Goal: Task Accomplishment & Management: Use online tool/utility

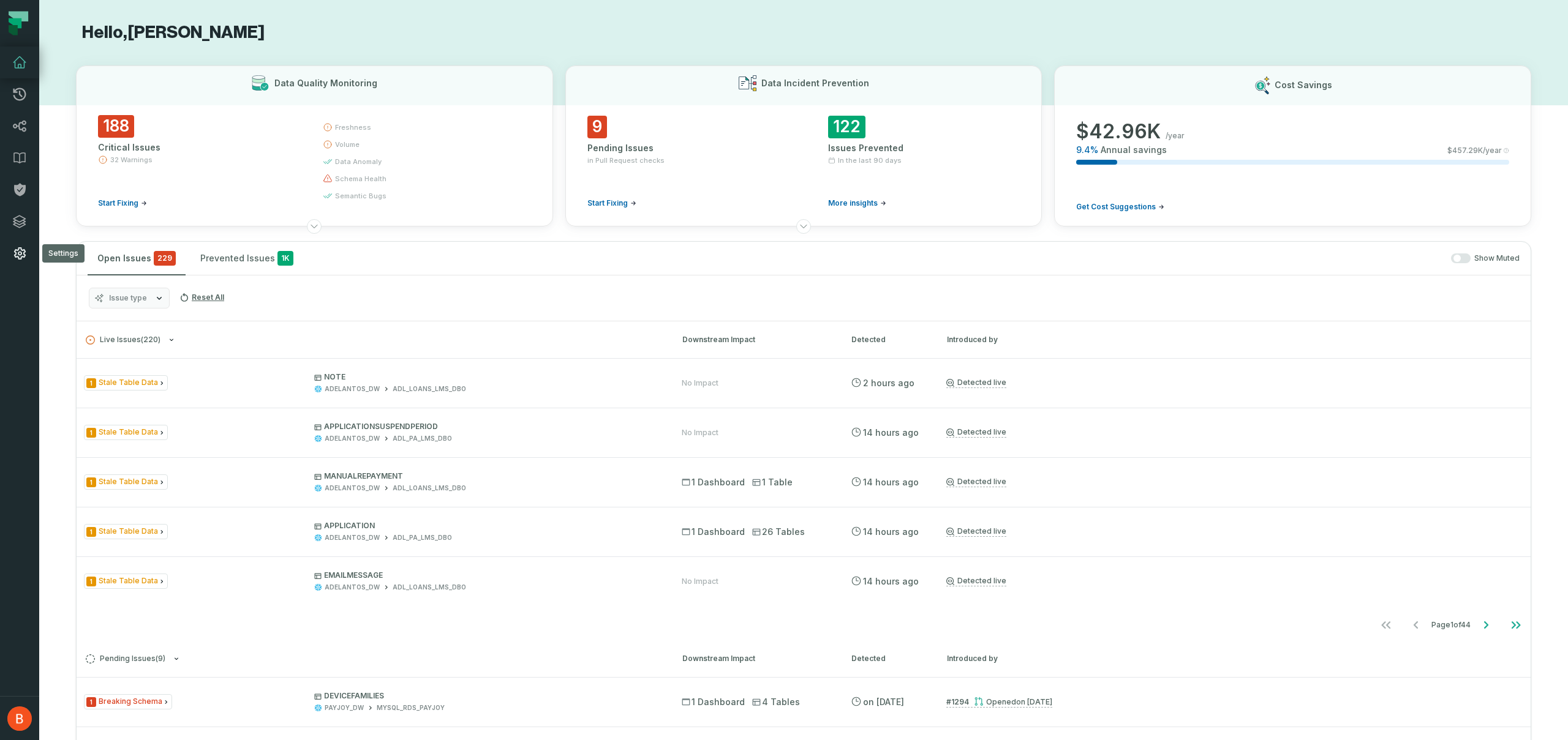
click at [20, 247] on icon at bounding box center [20, 253] width 12 height 12
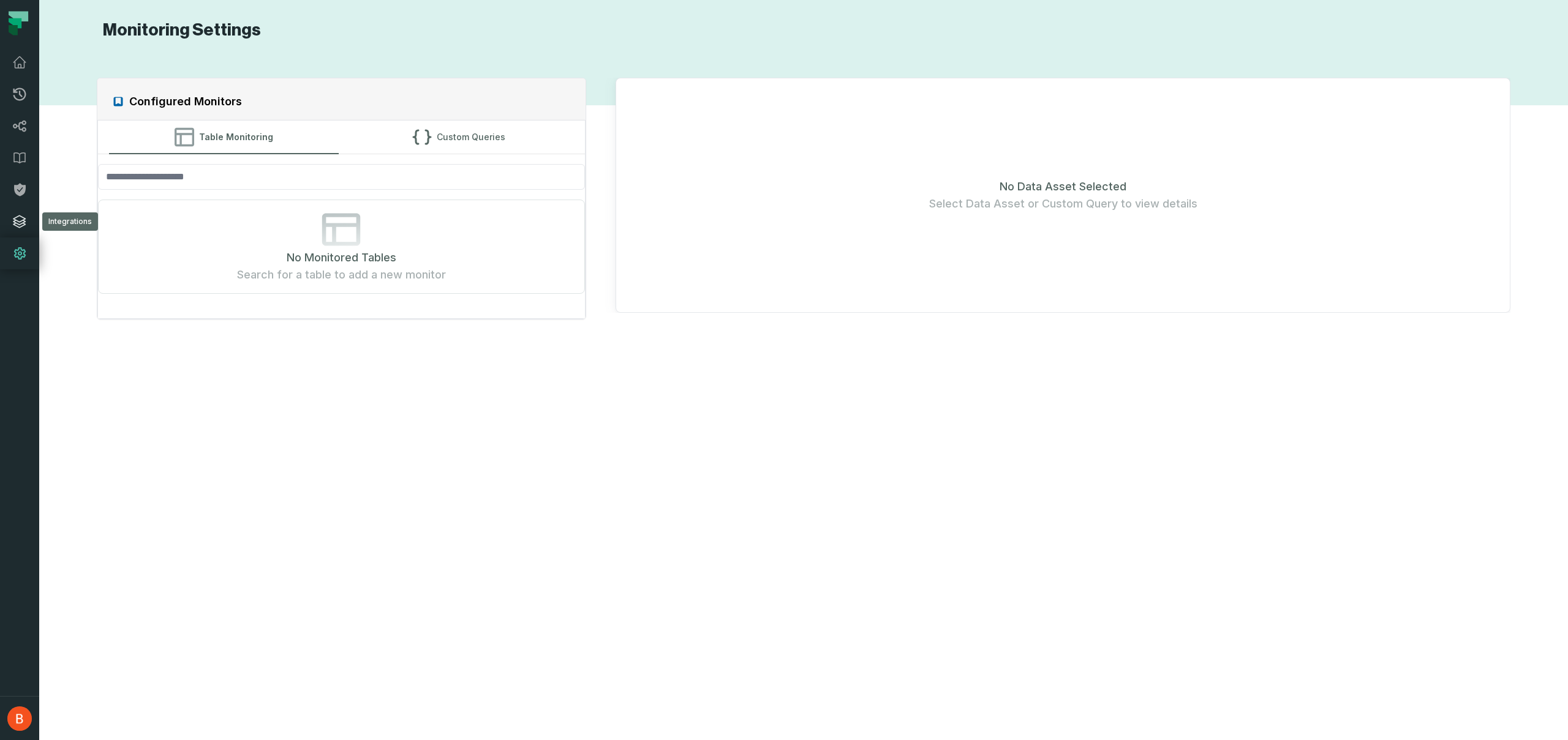
click at [24, 218] on icon at bounding box center [20, 222] width 12 height 12
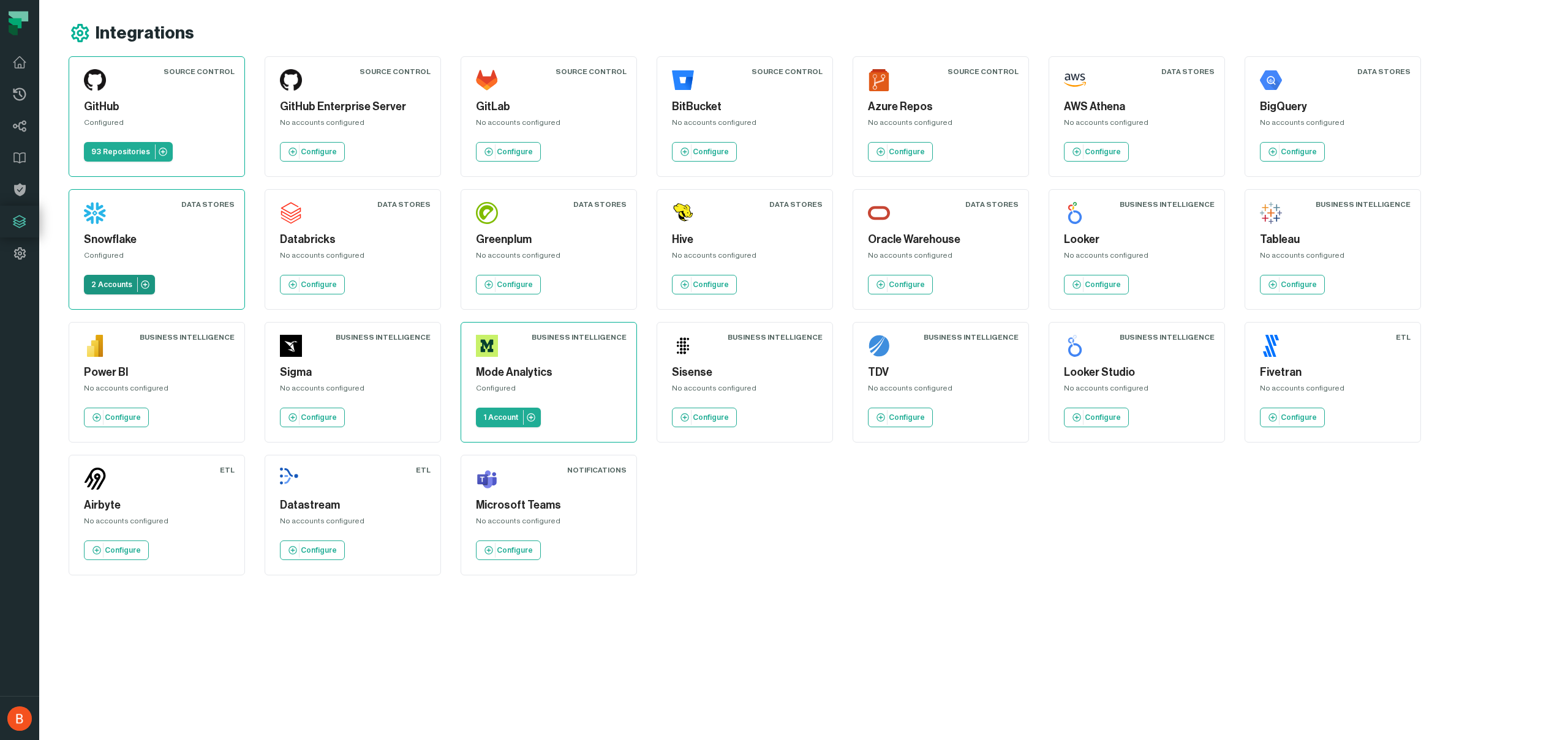
click at [106, 289] on p "2 Accounts" at bounding box center [112, 284] width 41 height 10
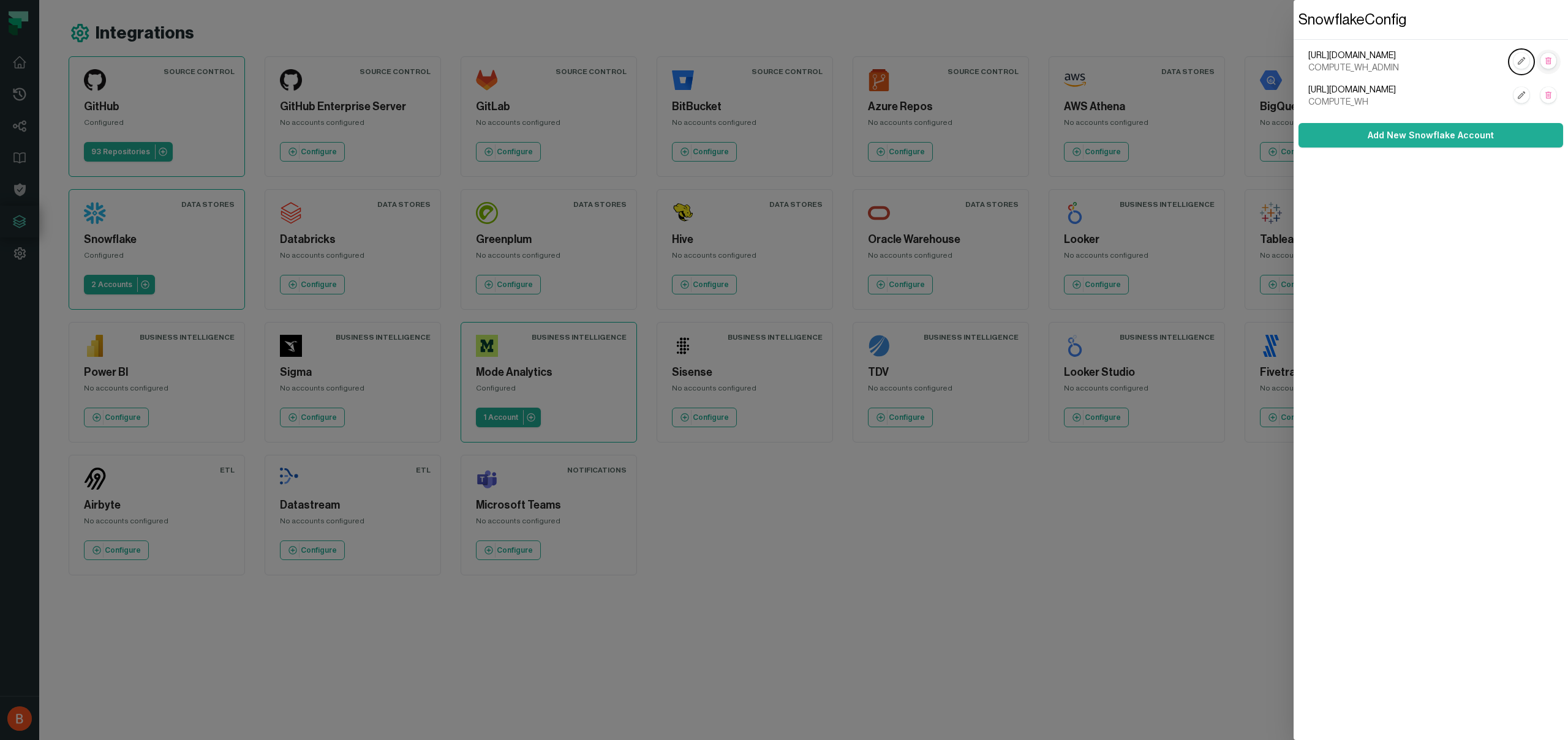
click at [1551, 61] on rect "button" at bounding box center [1548, 61] width 16 height 16
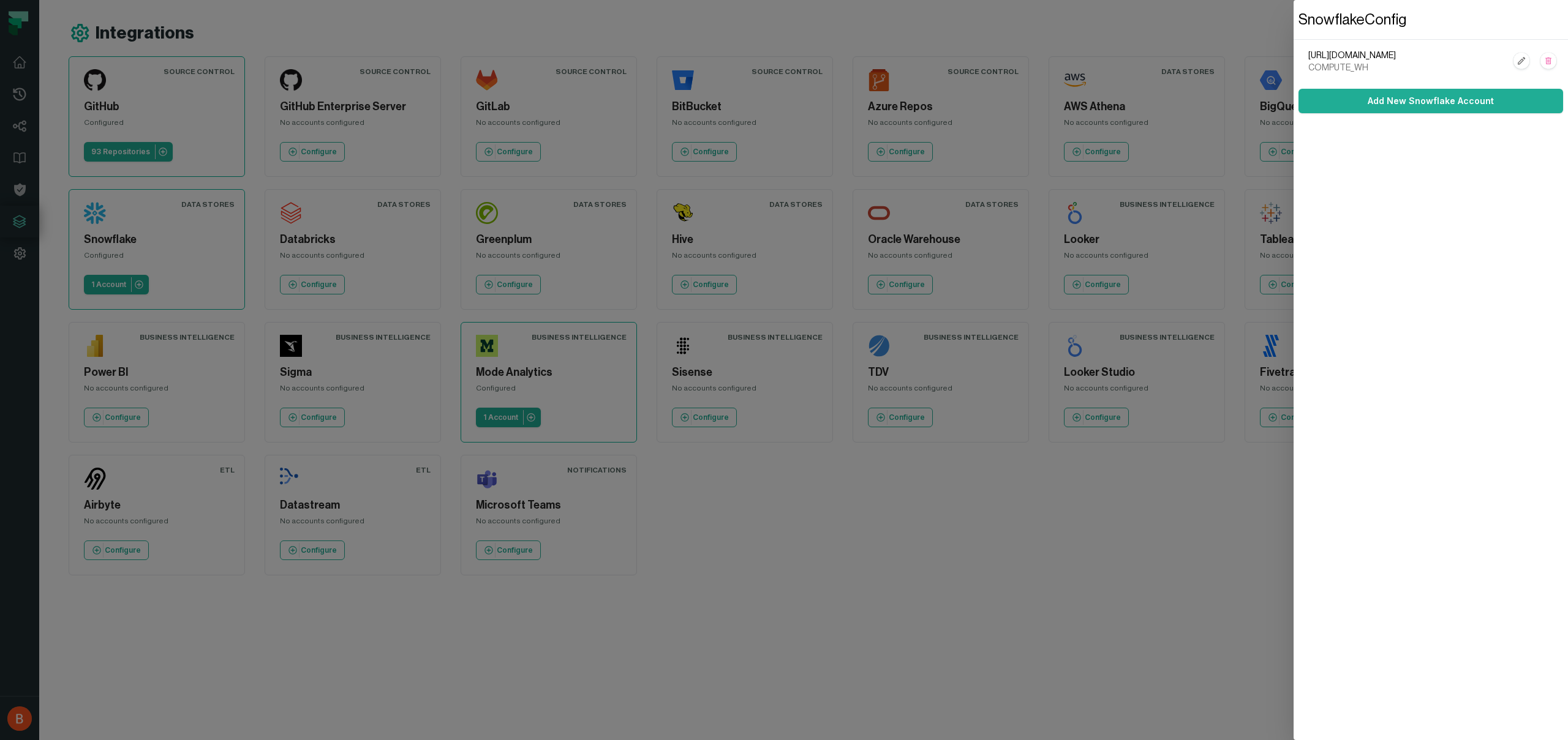
click at [1293, 494] on dialog "Snowflake Config https://nm83188.snowflakecomputing.com COMPUTE_WH Add New Snow…" at bounding box center [1430, 370] width 274 height 740
